Goal: Information Seeking & Learning: Find specific fact

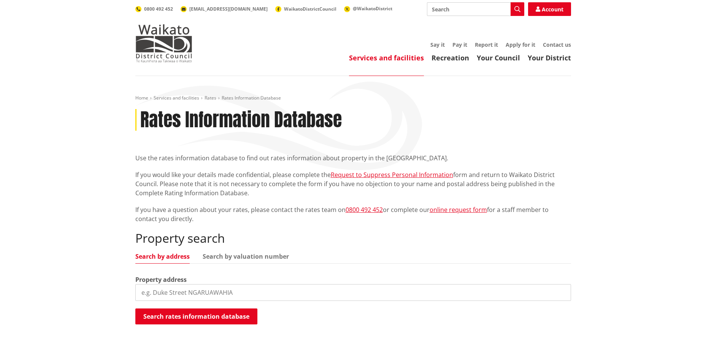
click at [217, 293] on input "search" at bounding box center [353, 293] width 436 height 17
paste input "Waingaro"
click at [192, 291] on input "[STREET_ADDRESS][PERSON_NAME]" at bounding box center [353, 293] width 436 height 17
type input "[STREET_ADDRESS]"
click at [202, 317] on button "Search rates information database" at bounding box center [196, 317] width 122 height 16
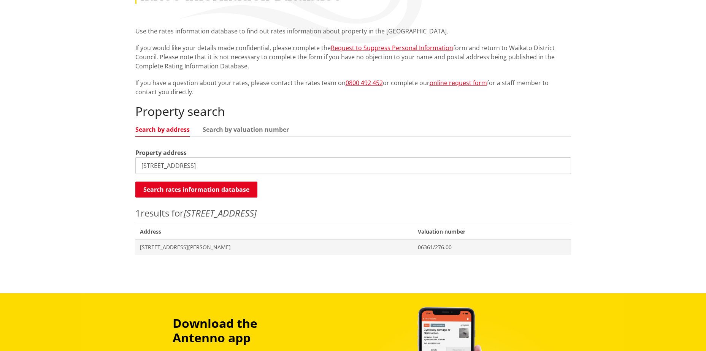
scroll to position [190, 0]
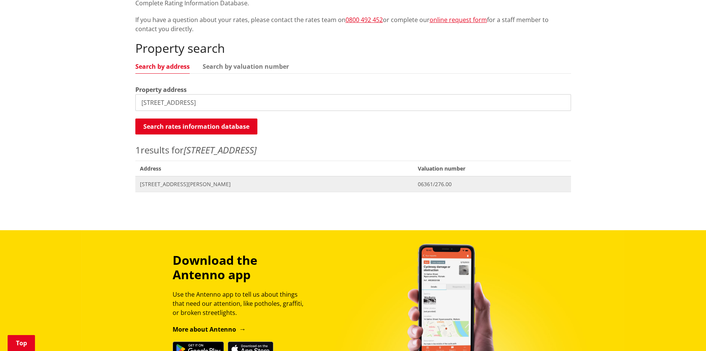
drag, startPoint x: 165, startPoint y: 184, endPoint x: 206, endPoint y: 178, distance: 41.9
click at [165, 184] on span "[STREET_ADDRESS][PERSON_NAME]" at bounding box center [274, 185] width 269 height 8
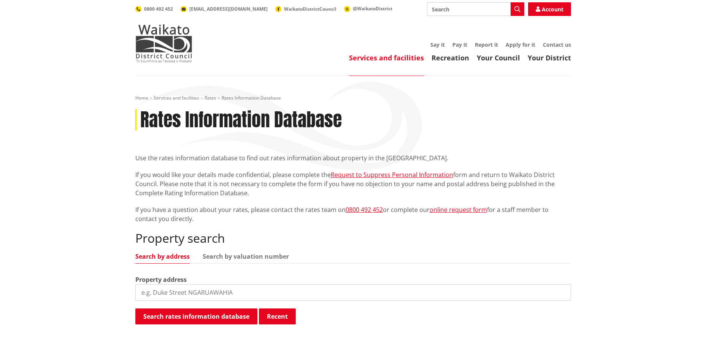
click at [211, 292] on input "search" at bounding box center [353, 293] width 436 height 17
paste input "[STREET_ADDRESS]"
type input "[STREET_ADDRESS]"
click at [212, 316] on button "Search rates information database" at bounding box center [196, 317] width 122 height 16
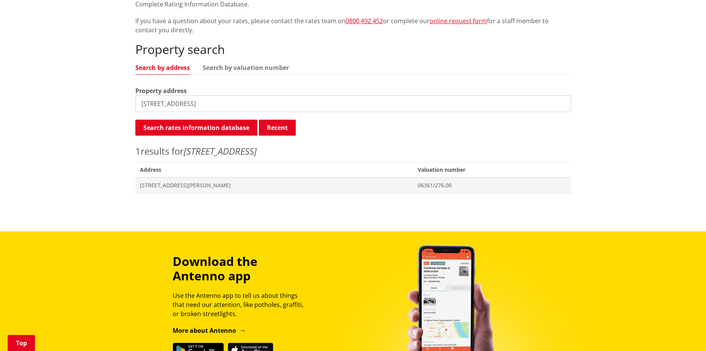
scroll to position [228, 0]
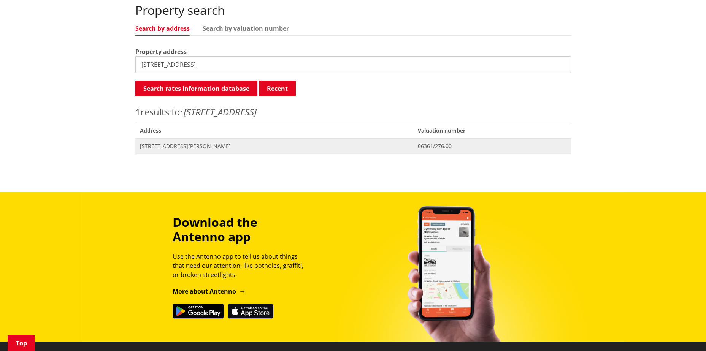
drag, startPoint x: 177, startPoint y: 148, endPoint x: 186, endPoint y: 143, distance: 10.4
click at [177, 148] on span "[STREET_ADDRESS][PERSON_NAME]" at bounding box center [274, 147] width 269 height 8
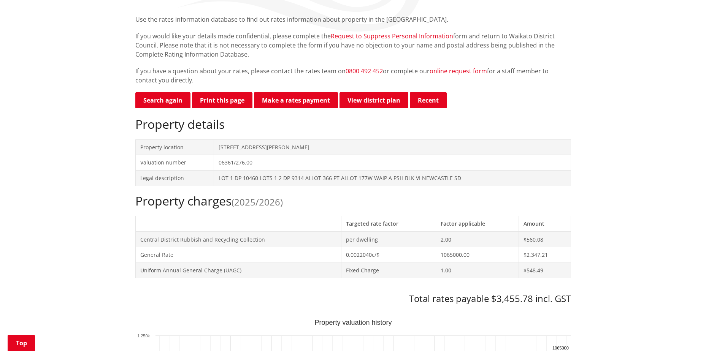
scroll to position [152, 0]
